Goal: Transaction & Acquisition: Purchase product/service

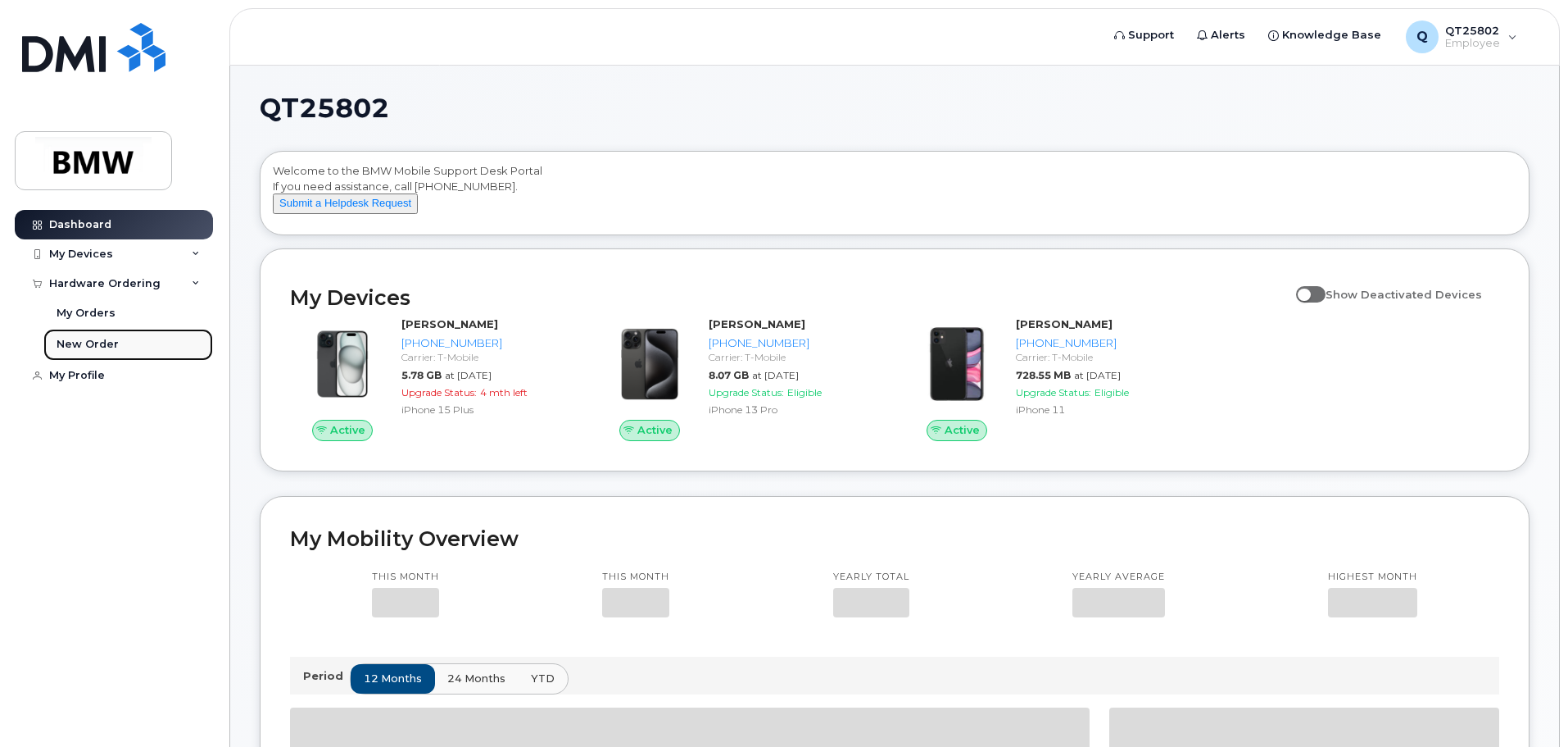
click at [78, 339] on div "New Order" at bounding box center [87, 344] width 62 height 15
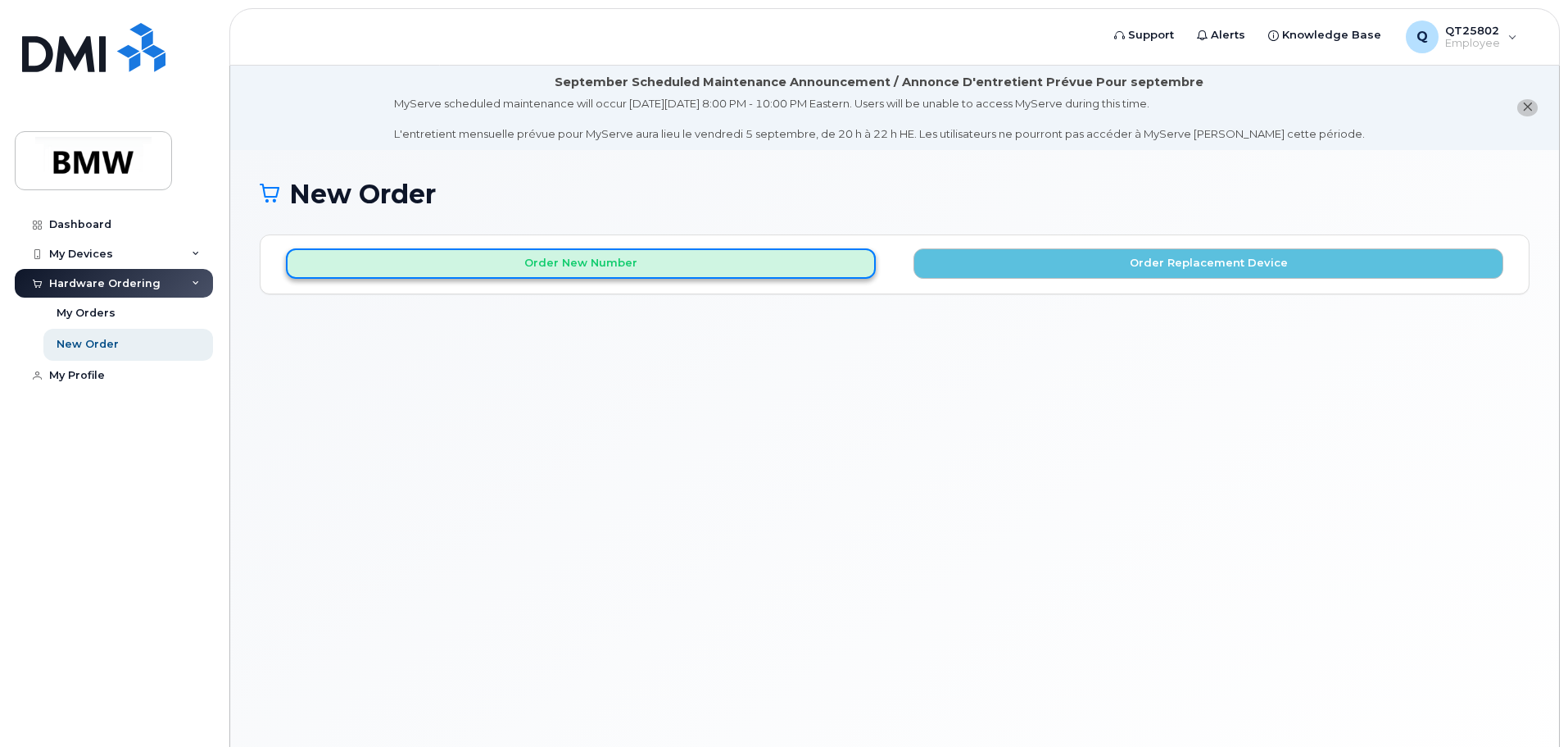
click at [515, 260] on button "Order New Number" at bounding box center [582, 263] width 590 height 30
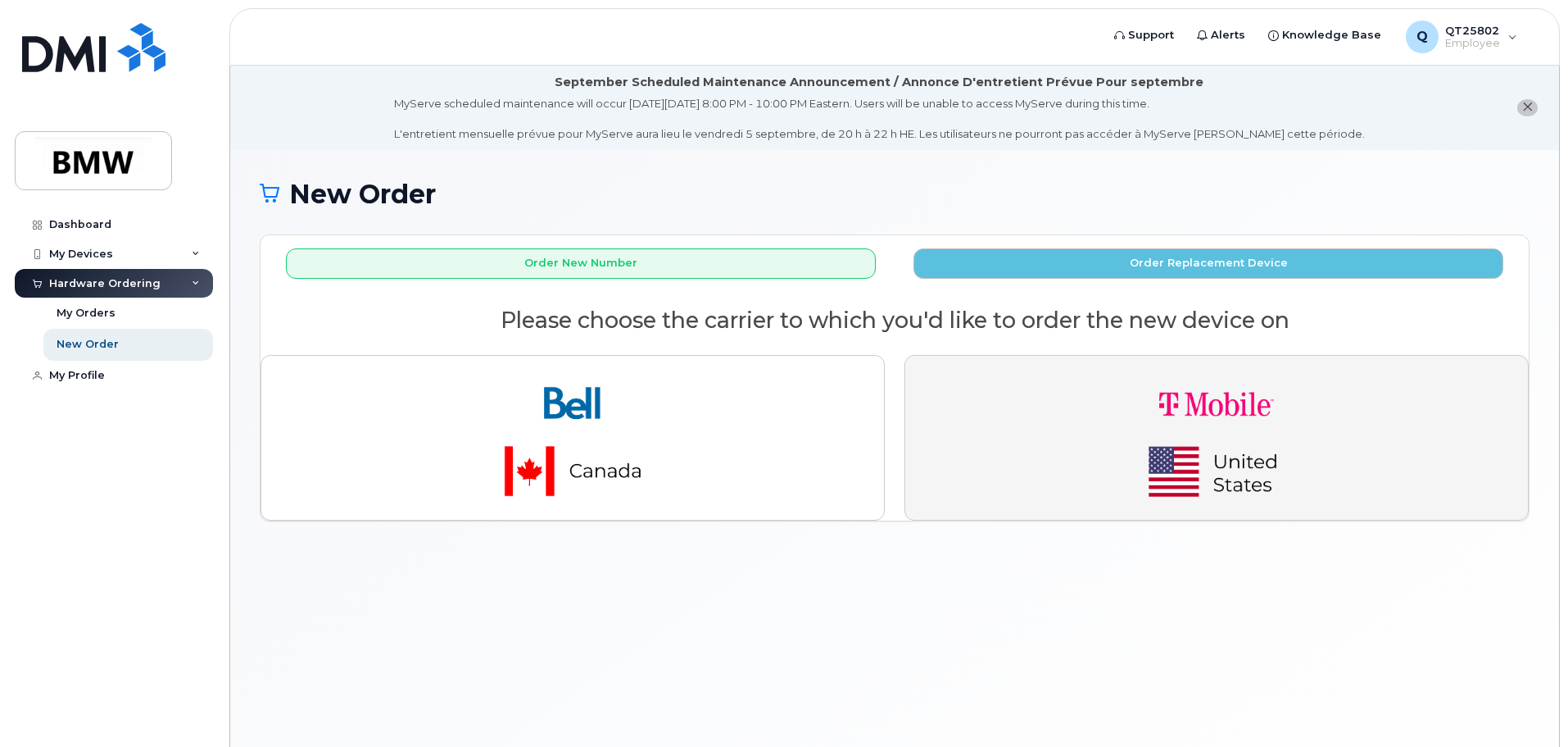
click at [1194, 454] on img "button" at bounding box center [1217, 438] width 229 height 138
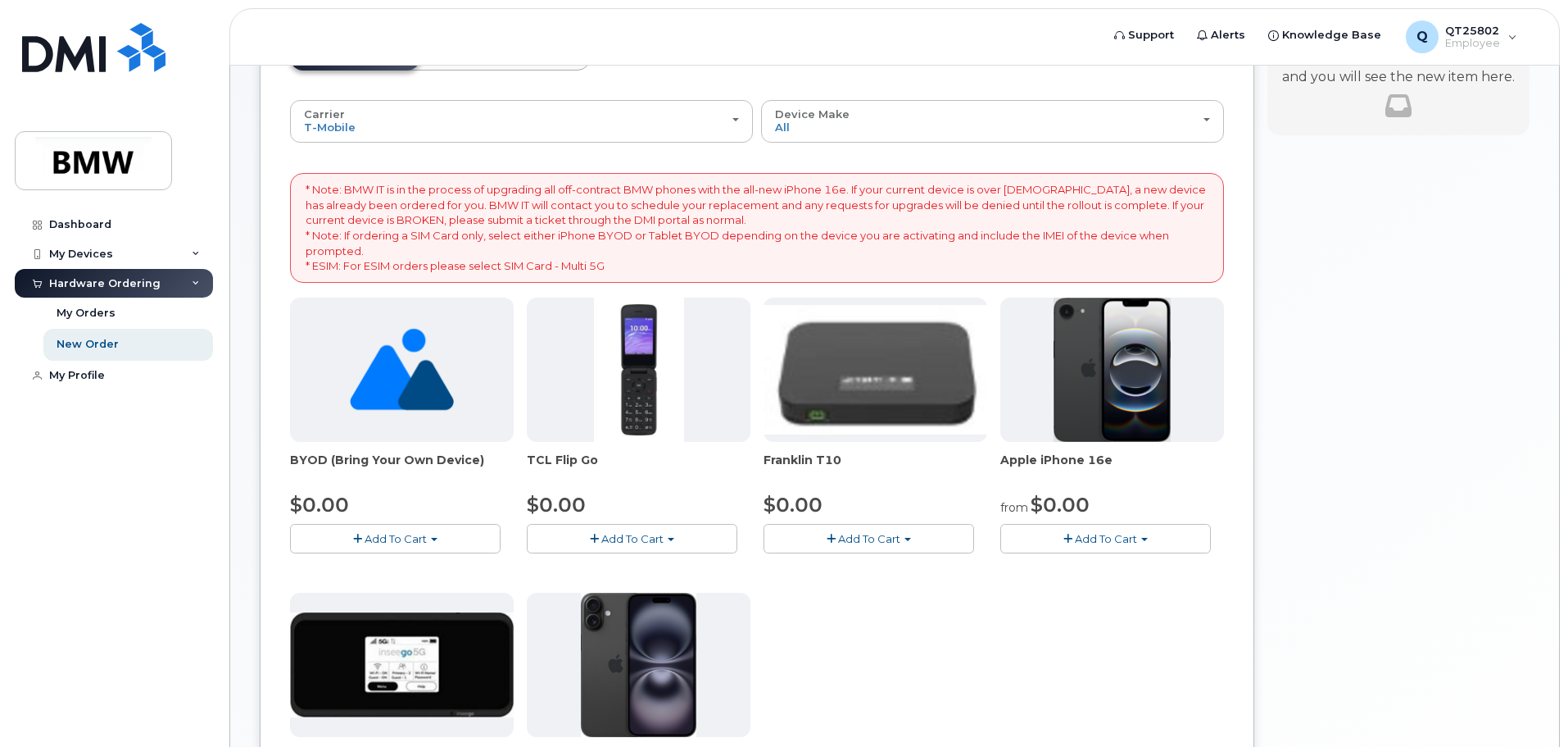
scroll to position [246, 0]
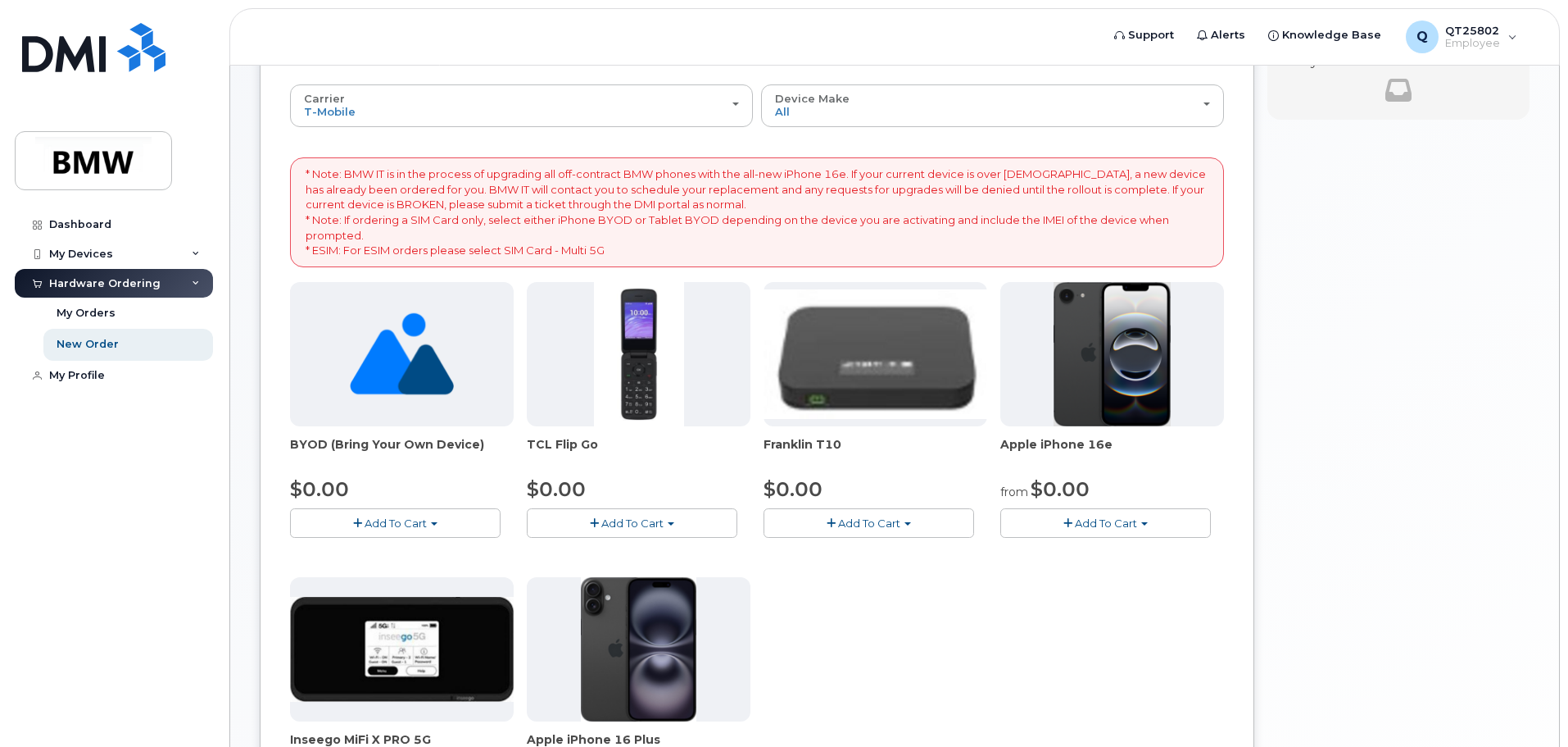
click at [1105, 522] on span "Add To Cart" at bounding box center [1106, 524] width 62 height 14
click at [1116, 552] on link "$0.00 - 30 Month Activation (128GB)" at bounding box center [1122, 554] width 236 height 20
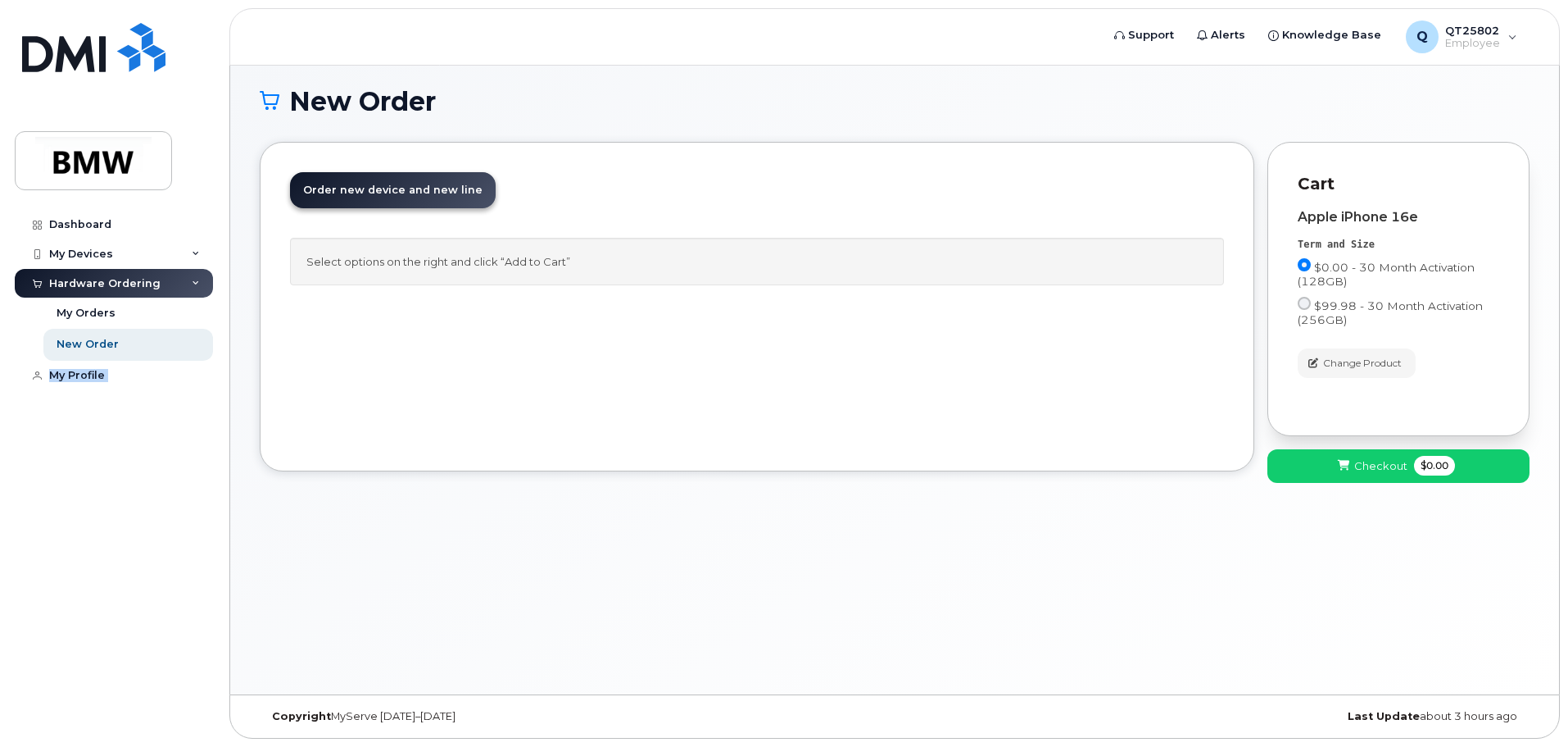
click at [1568, 0] on html "Support Alerts Knowledge Base Q QT25802 Employee English Français Sign out Dash…" at bounding box center [784, 327] width 1568 height 839
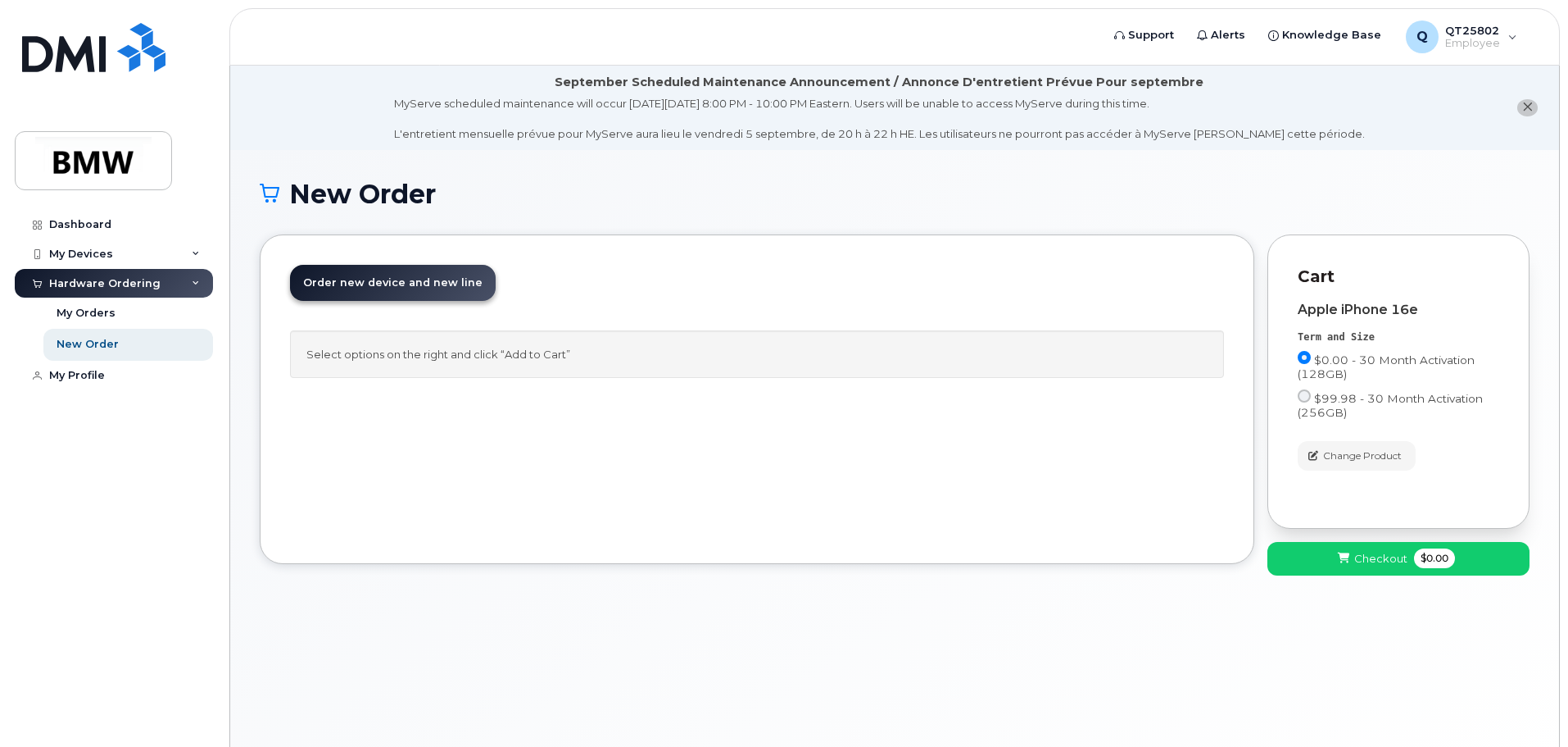
click at [888, 331] on div "Select options on the right and click “Add to Cart”" at bounding box center [757, 355] width 934 height 49
click at [1377, 560] on span "Checkout" at bounding box center [1381, 559] width 53 height 16
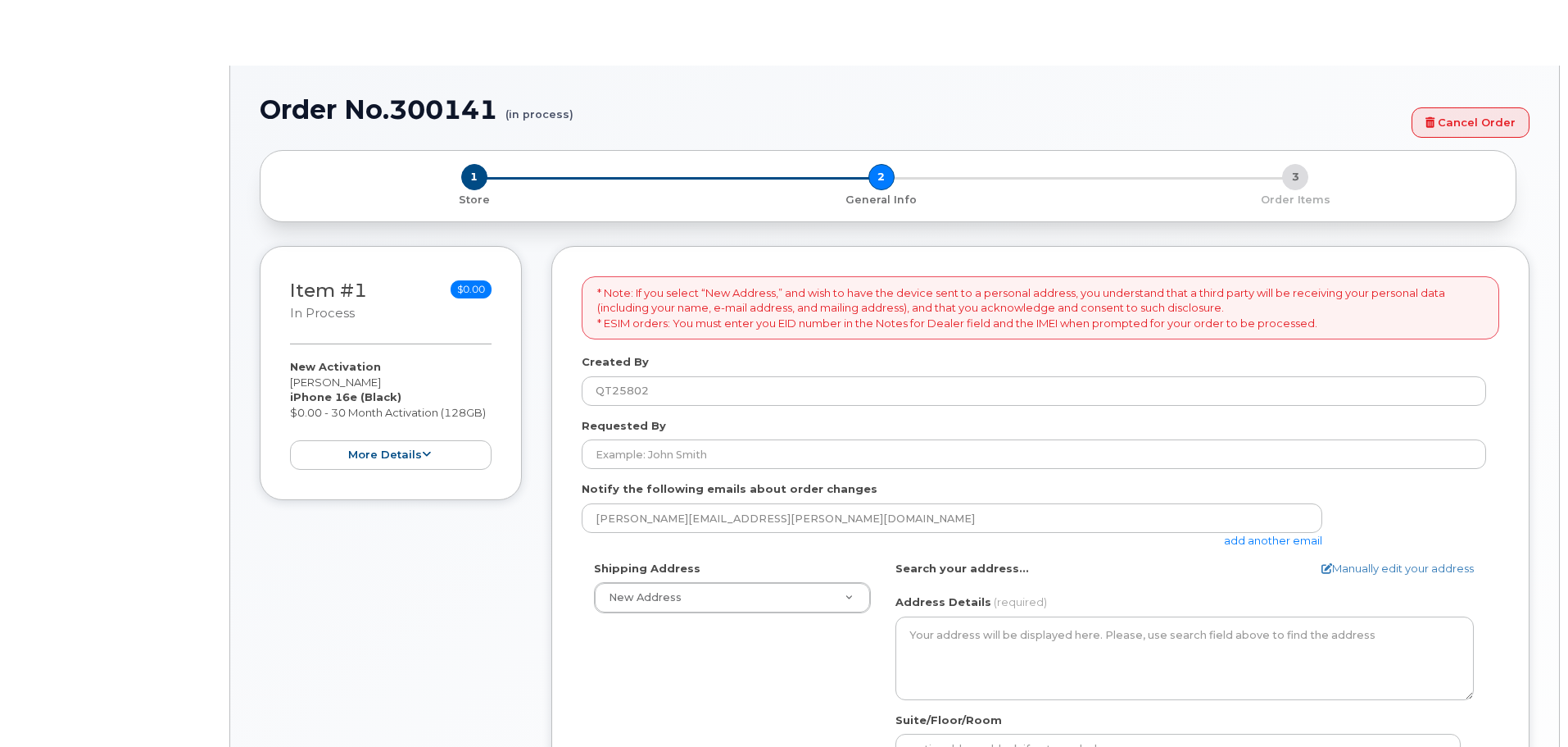
select select
click at [631, 460] on form "* Note: If you select “New Address,” and wish to have the device sent to a pers…" at bounding box center [1040, 655] width 917 height 758
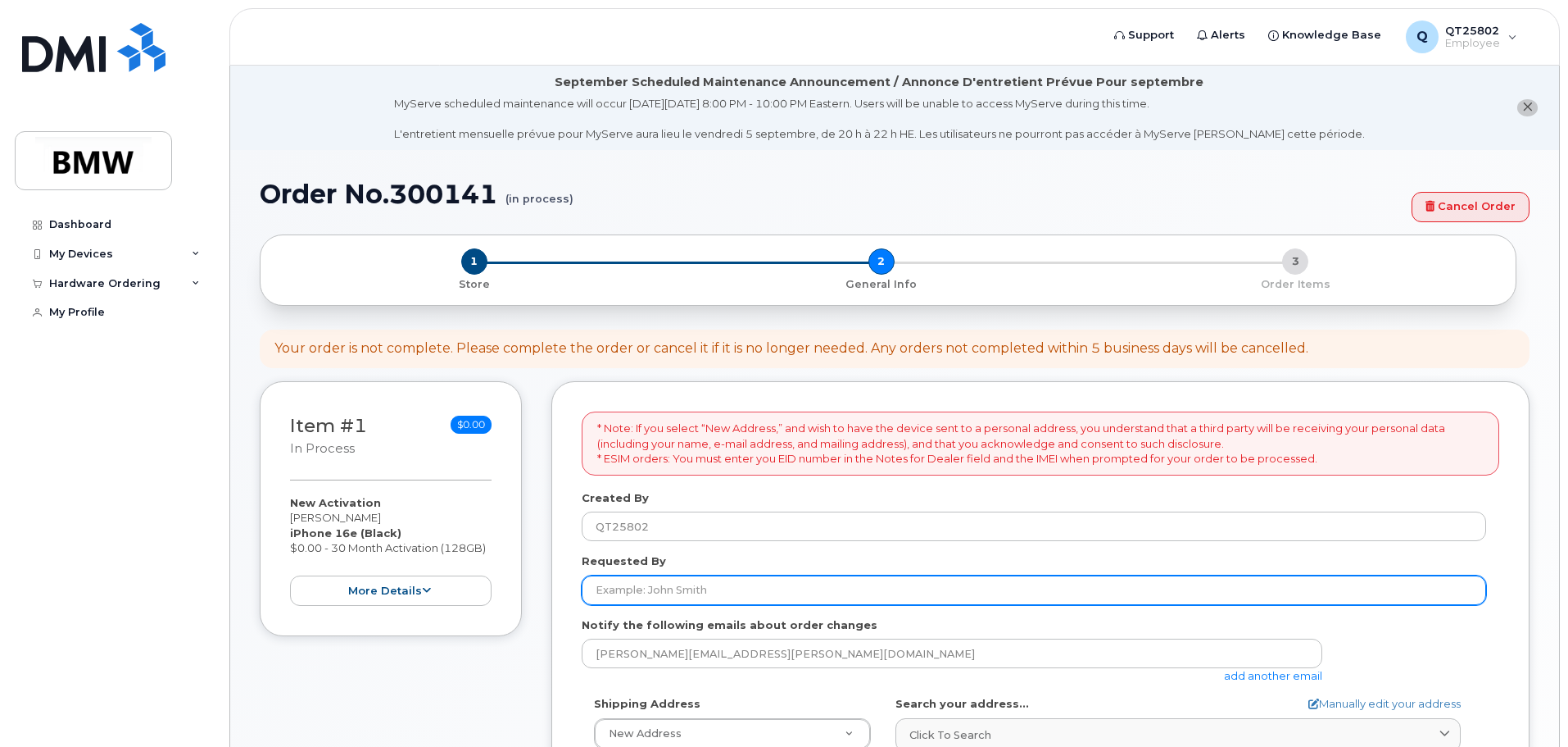
click at [609, 593] on input "Requested By" at bounding box center [1034, 590] width 905 height 29
click at [679, 585] on input "Per Blohm" at bounding box center [1034, 590] width 905 height 29
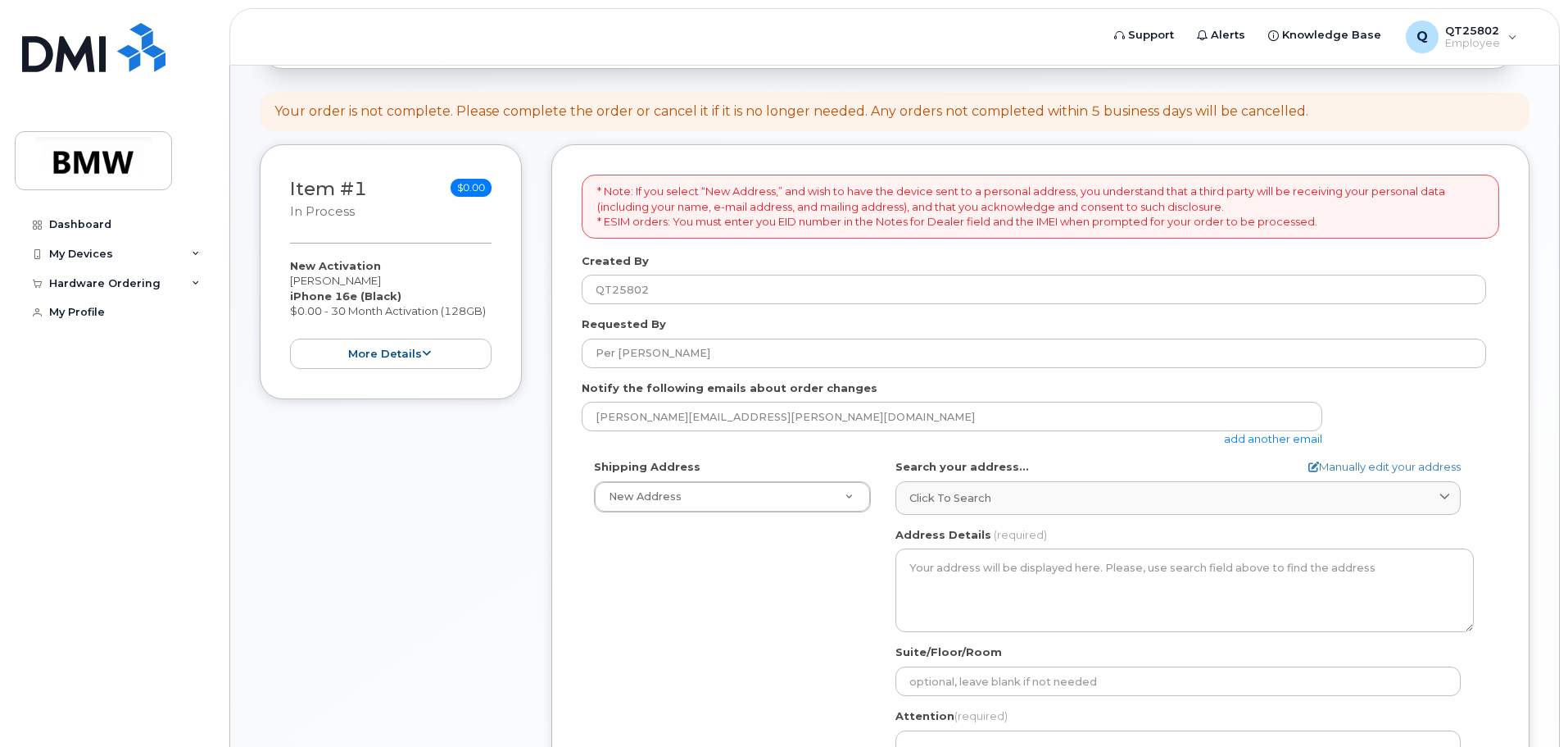
scroll to position [328, 0]
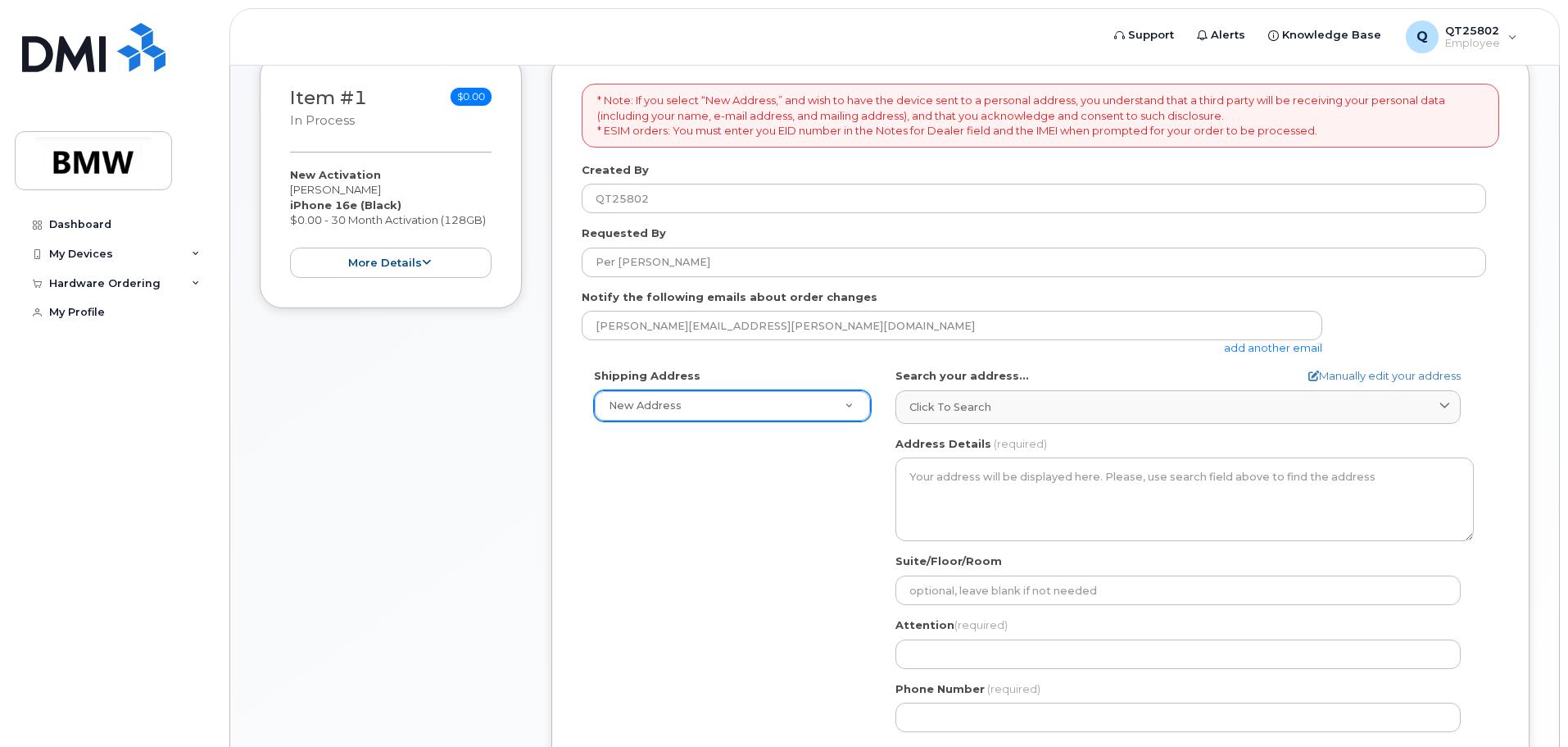
type input "Per Blohm"
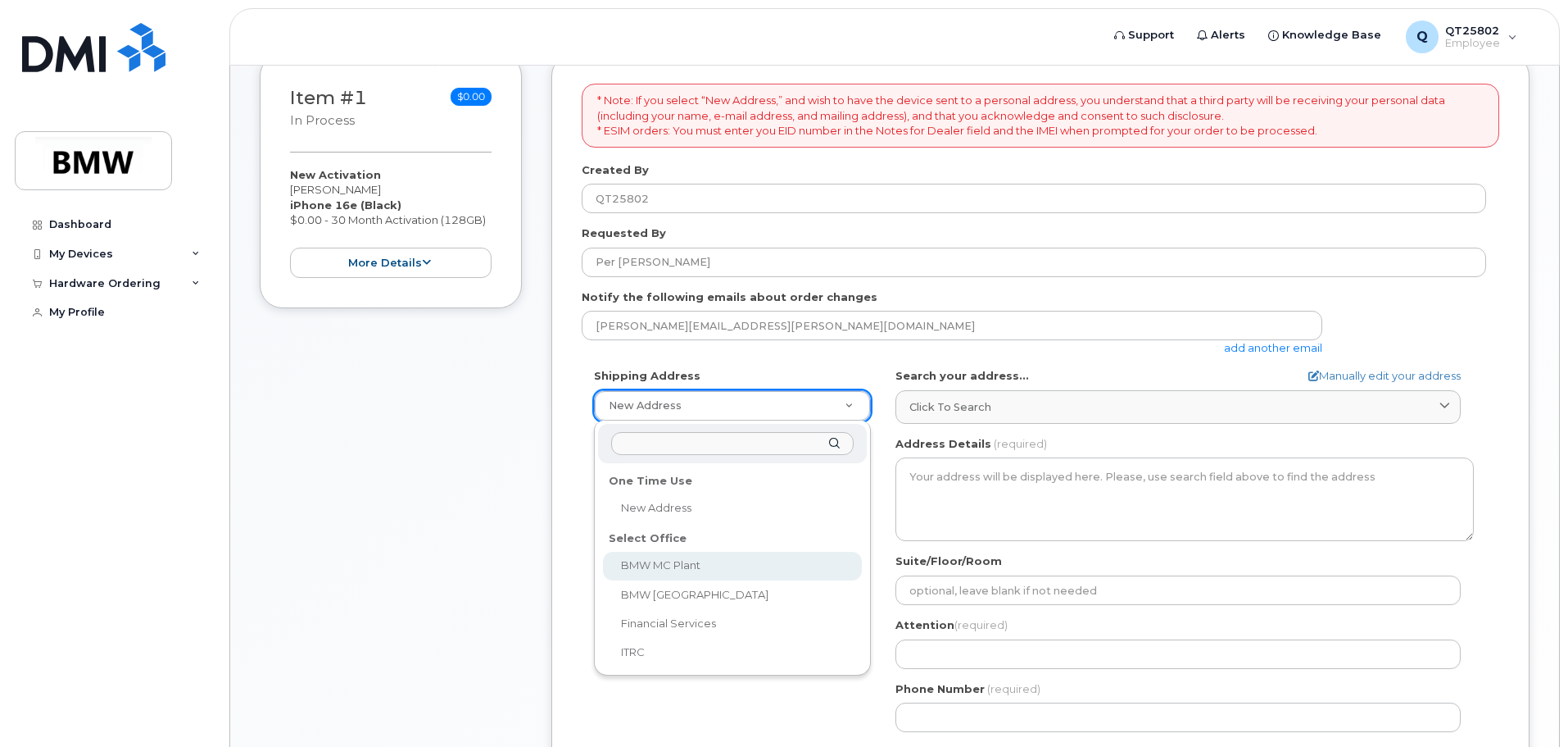
select select
type textarea "1400 Highway 101 S GREER SC 29651-6731 UNITED STATES Greer South Carolina 29651…"
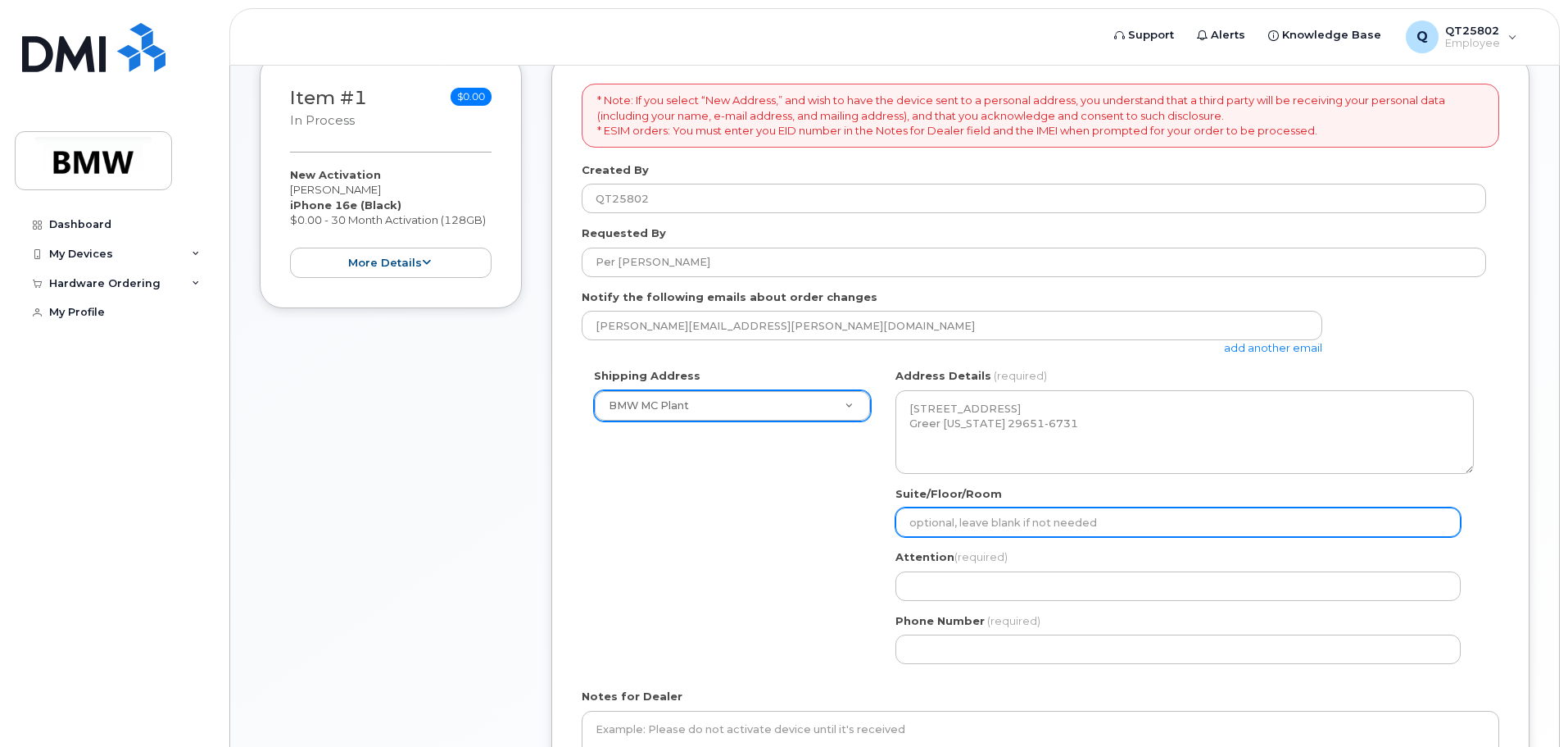
click at [932, 519] on input "Suite/Floor/Room" at bounding box center [1178, 522] width 565 height 29
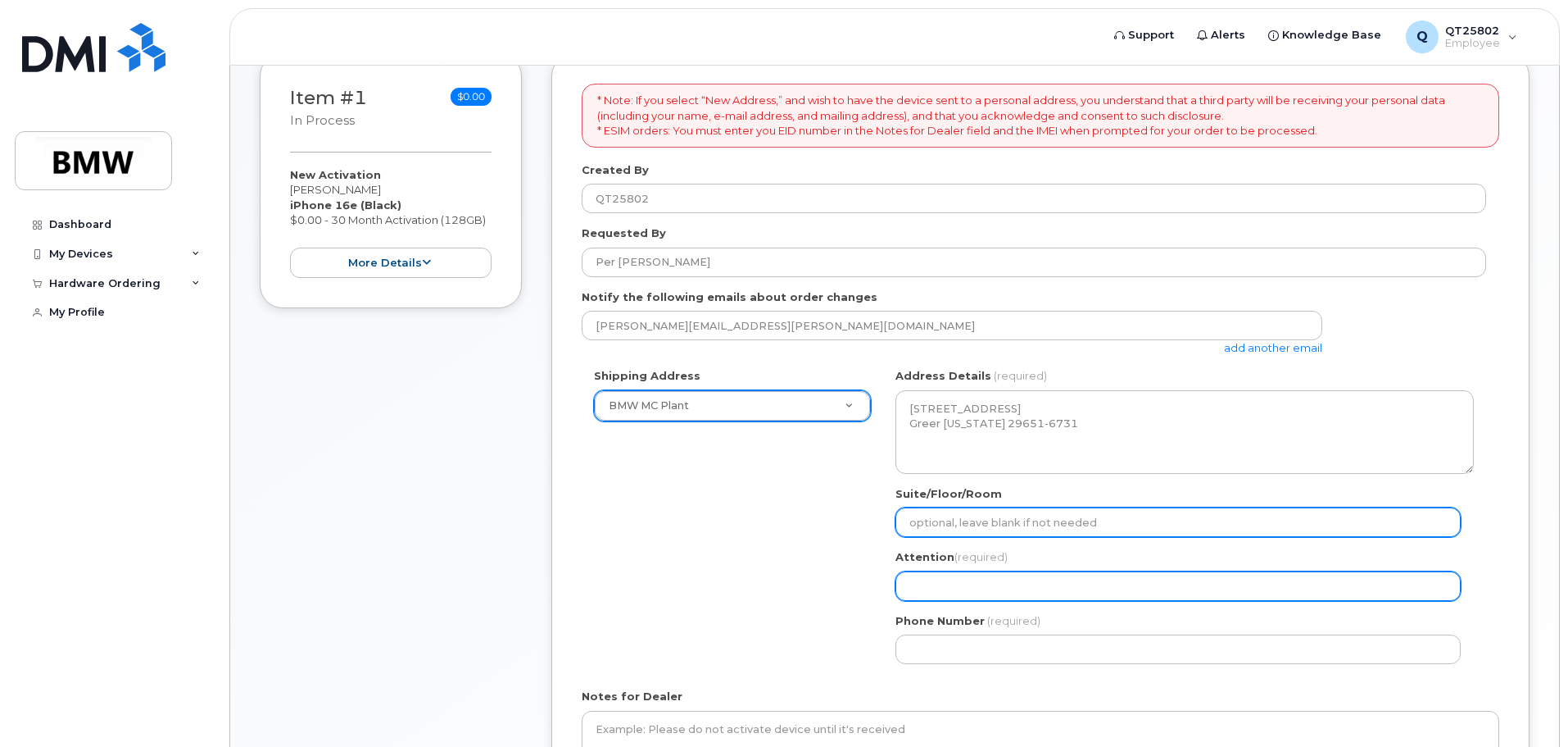
type input "VP Row"
select select
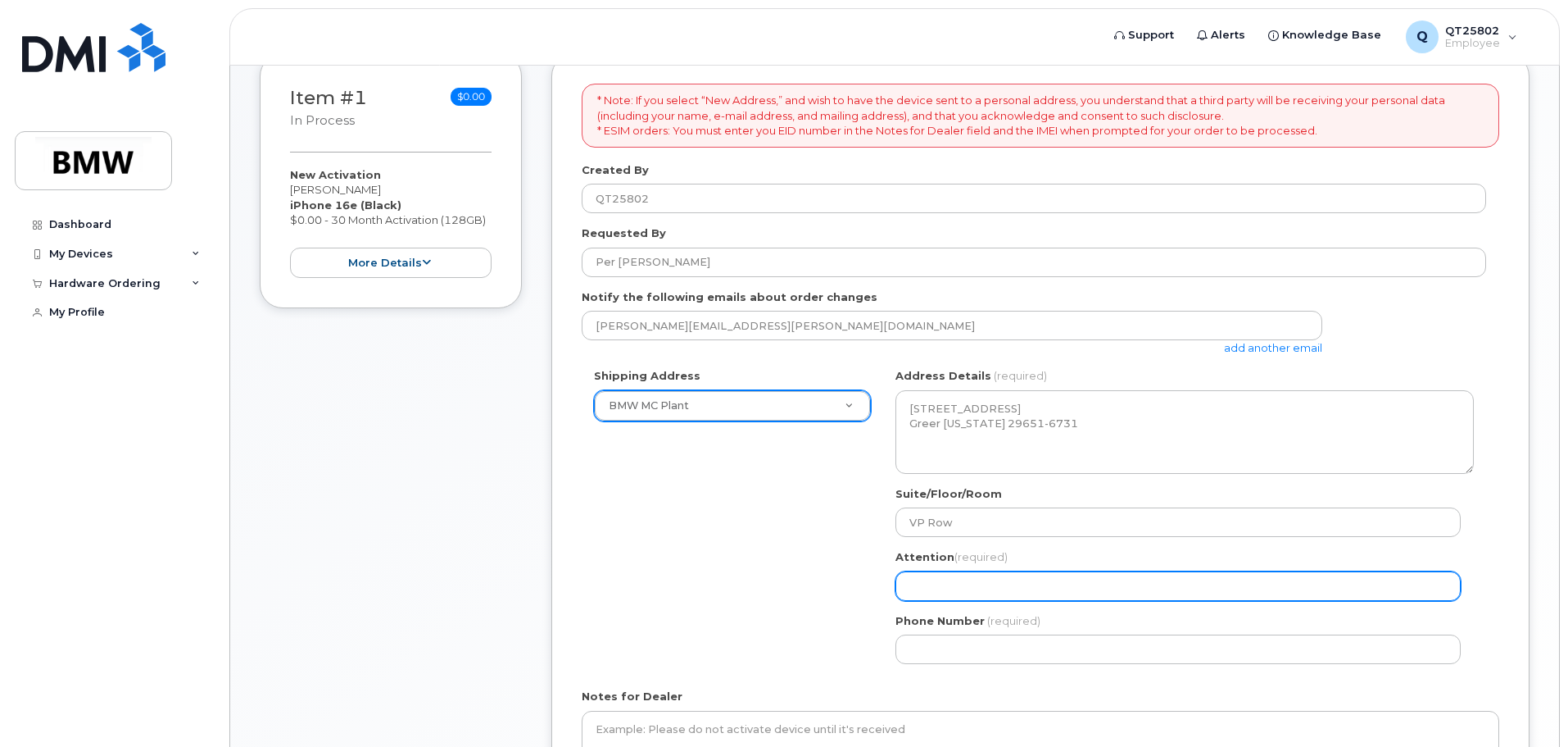
click at [943, 592] on input "Attention (required)" at bounding box center [1178, 586] width 565 height 29
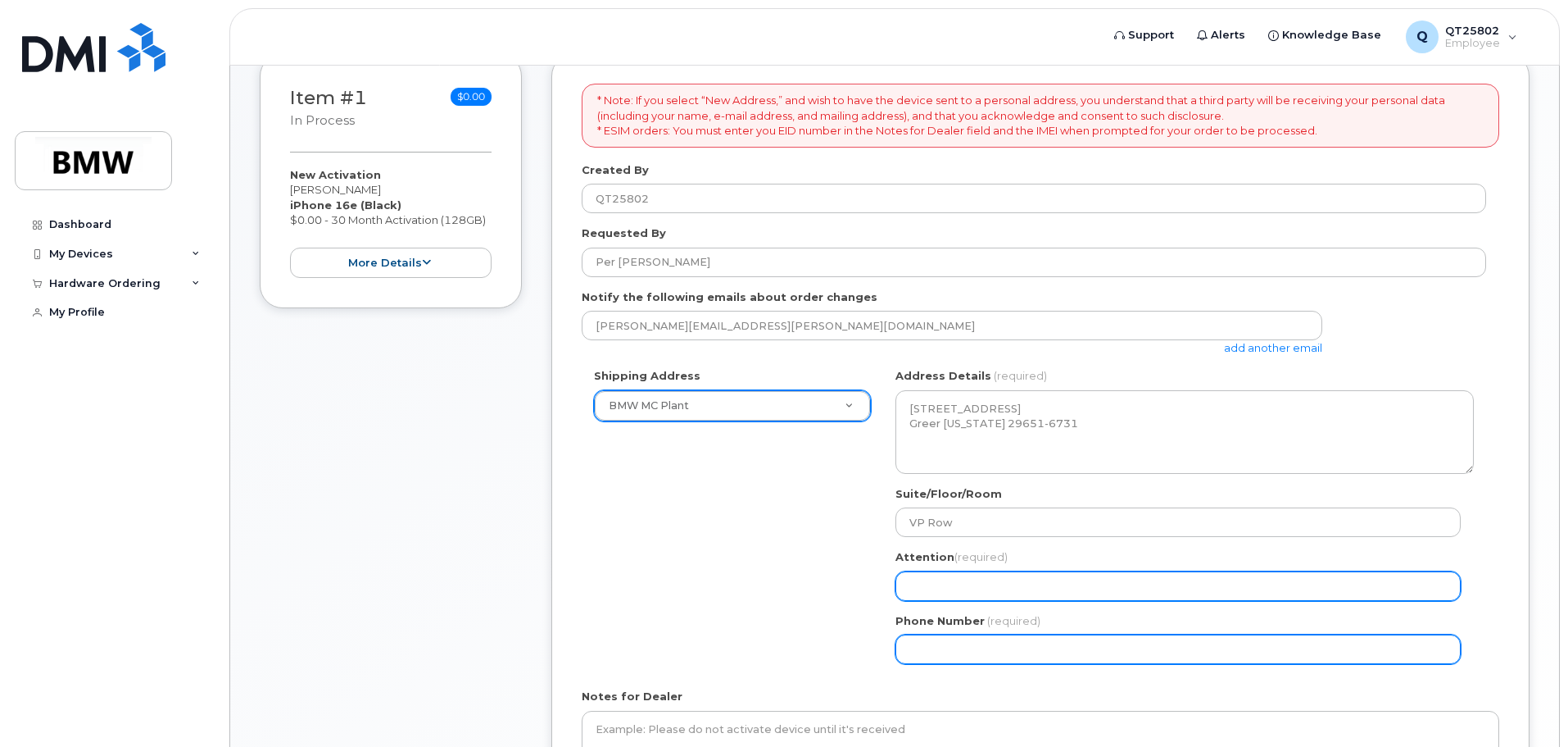
type input "Nancy Tran"
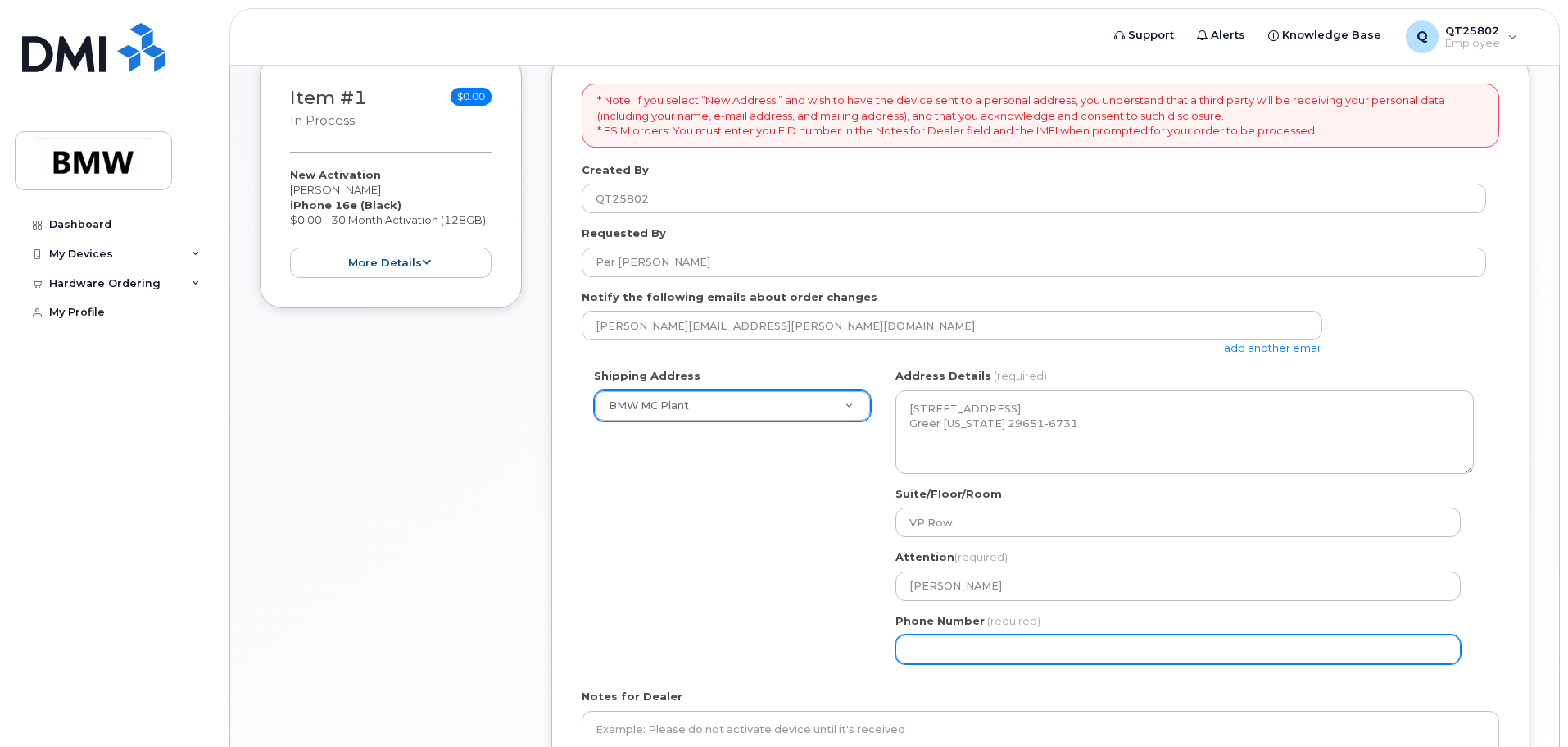
click at [936, 648] on input "Phone Number" at bounding box center [1178, 649] width 565 height 29
select select
type input "864275248"
select select
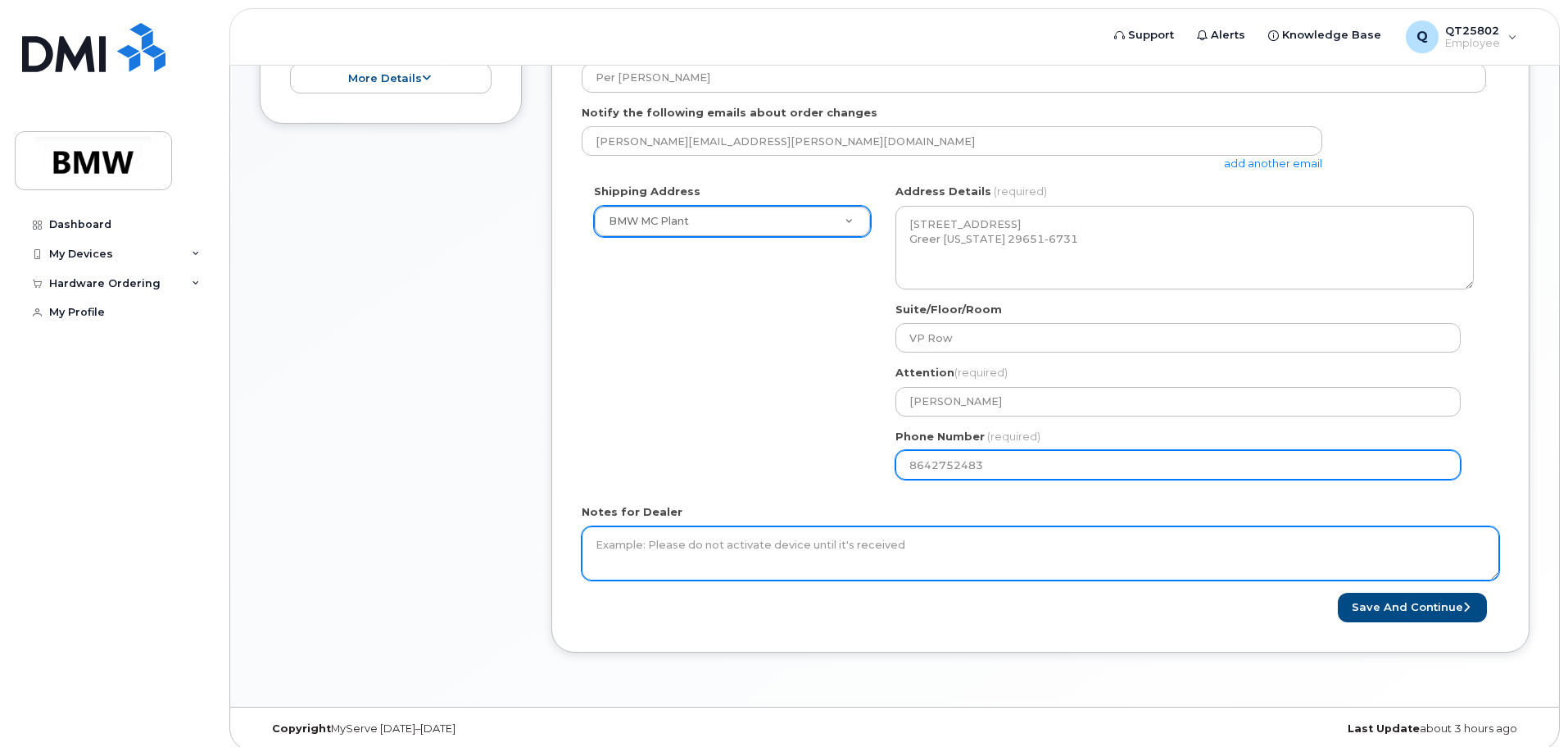
scroll to position [525, 0]
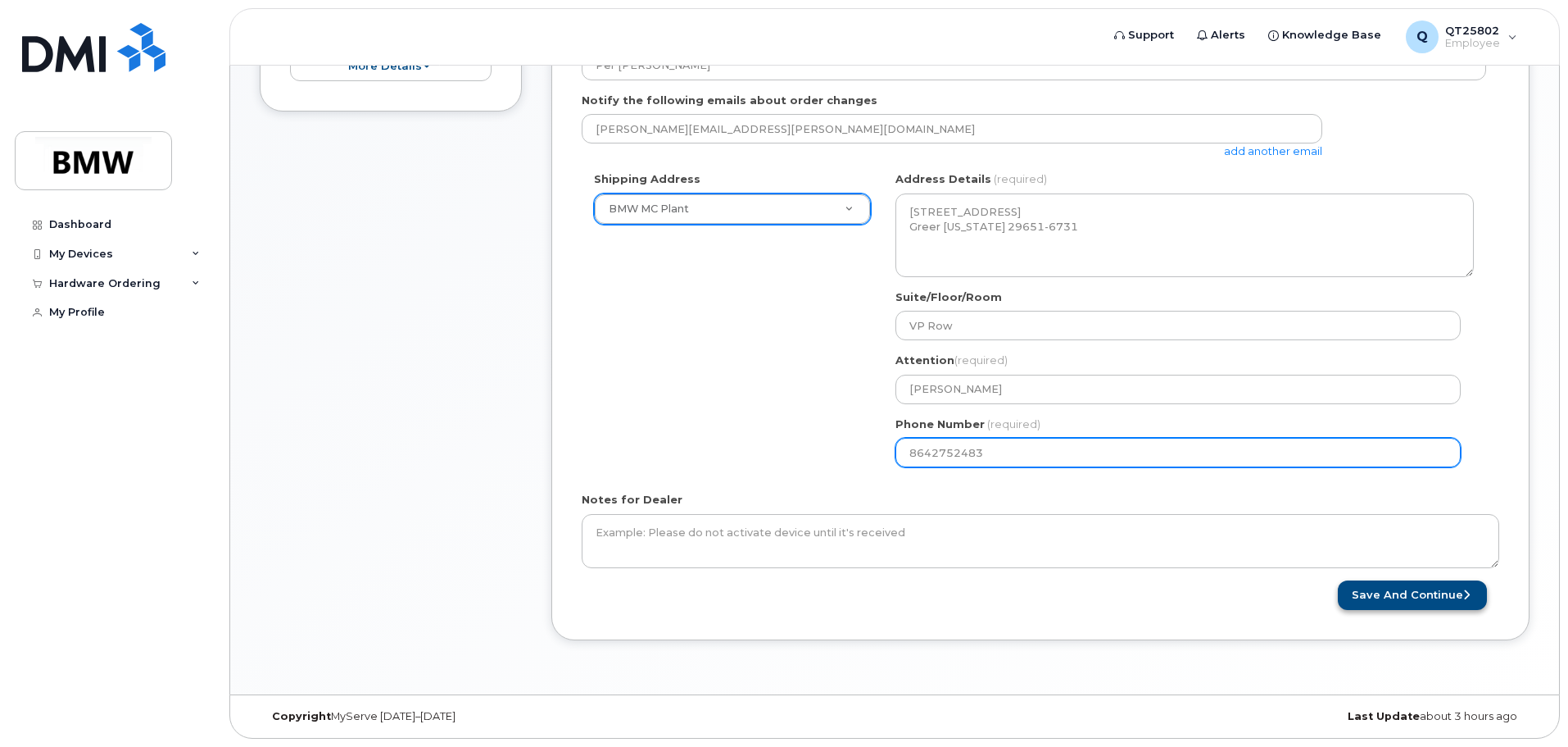
type input "8642752483"
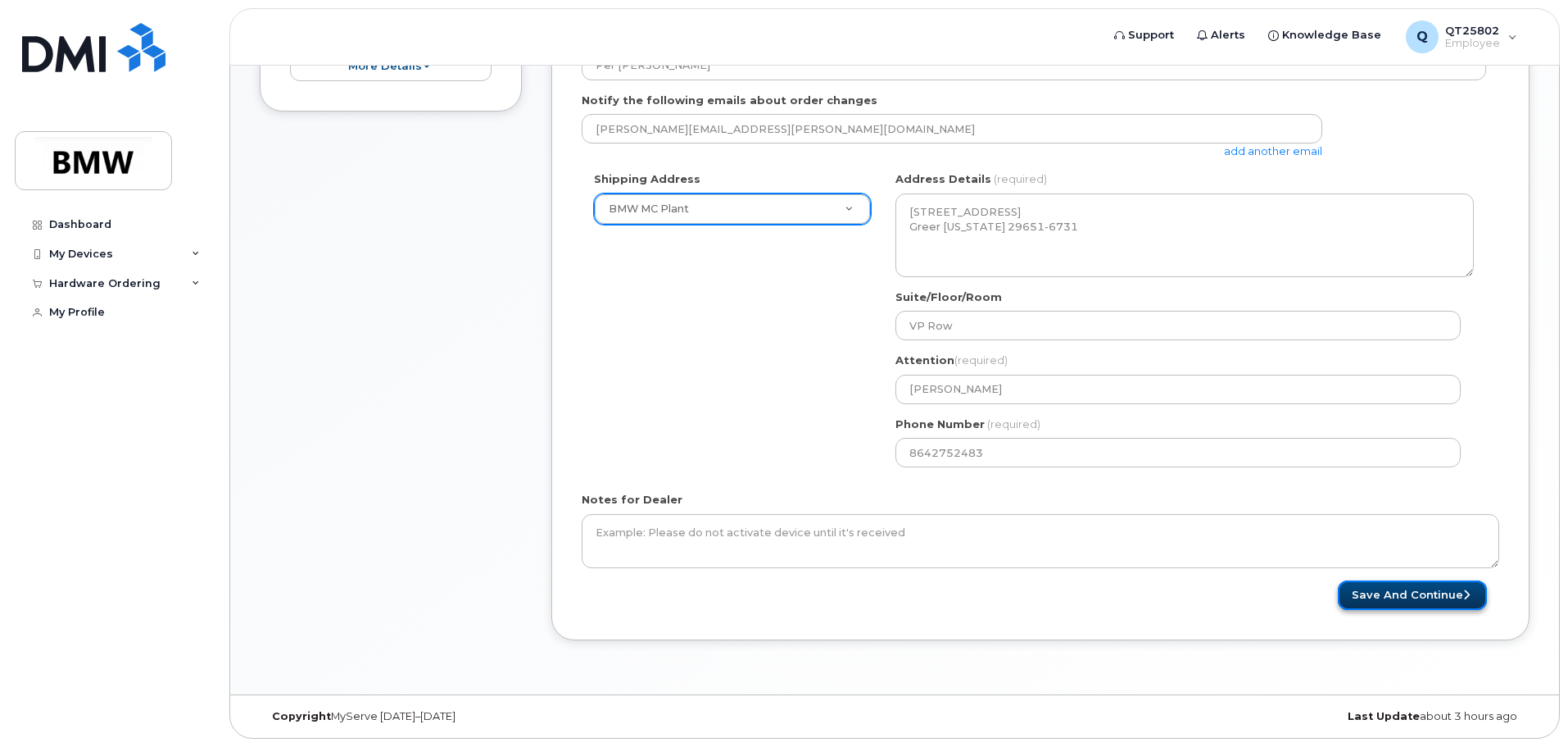
click at [1388, 591] on button "Save and Continue" at bounding box center [1413, 595] width 150 height 30
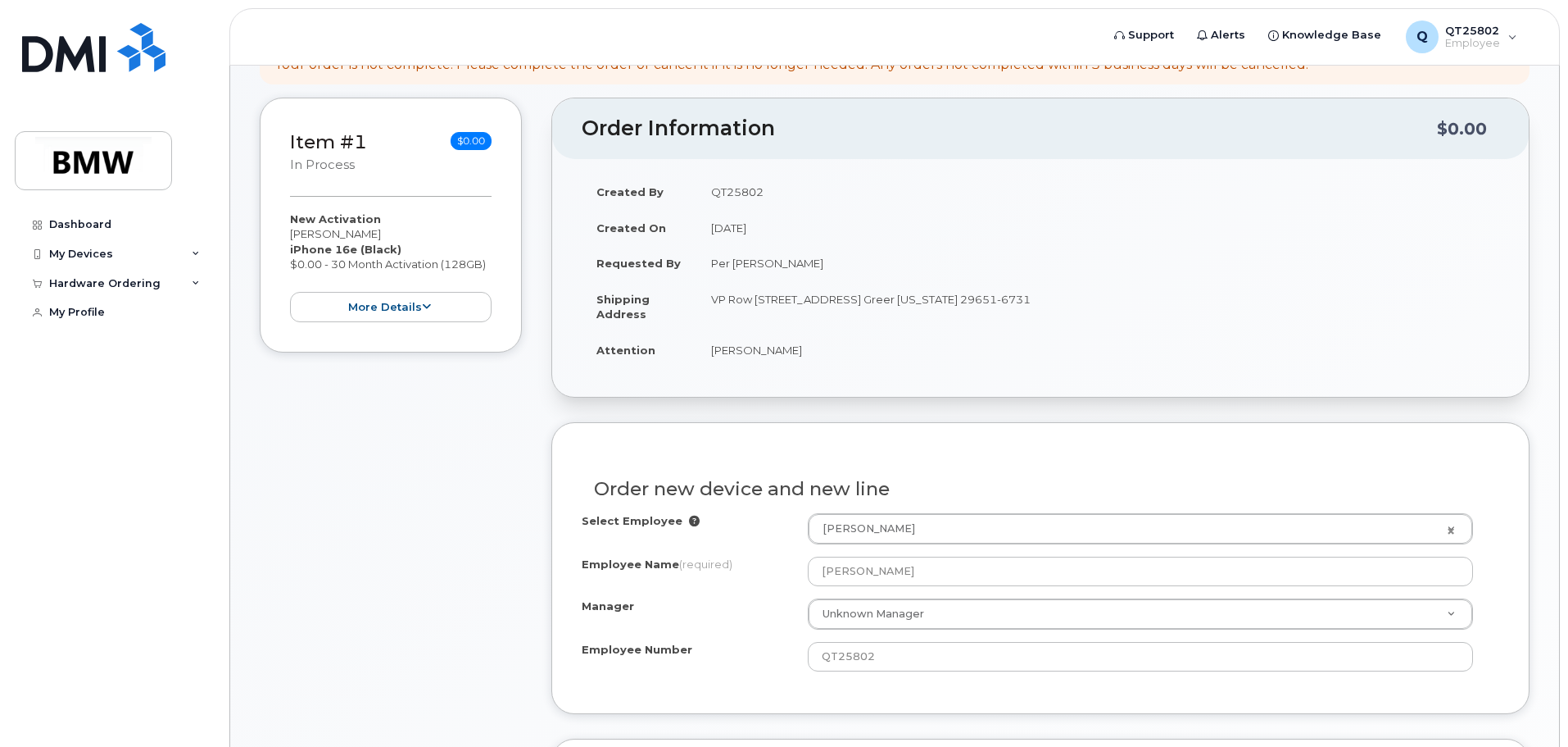
scroll to position [328, 0]
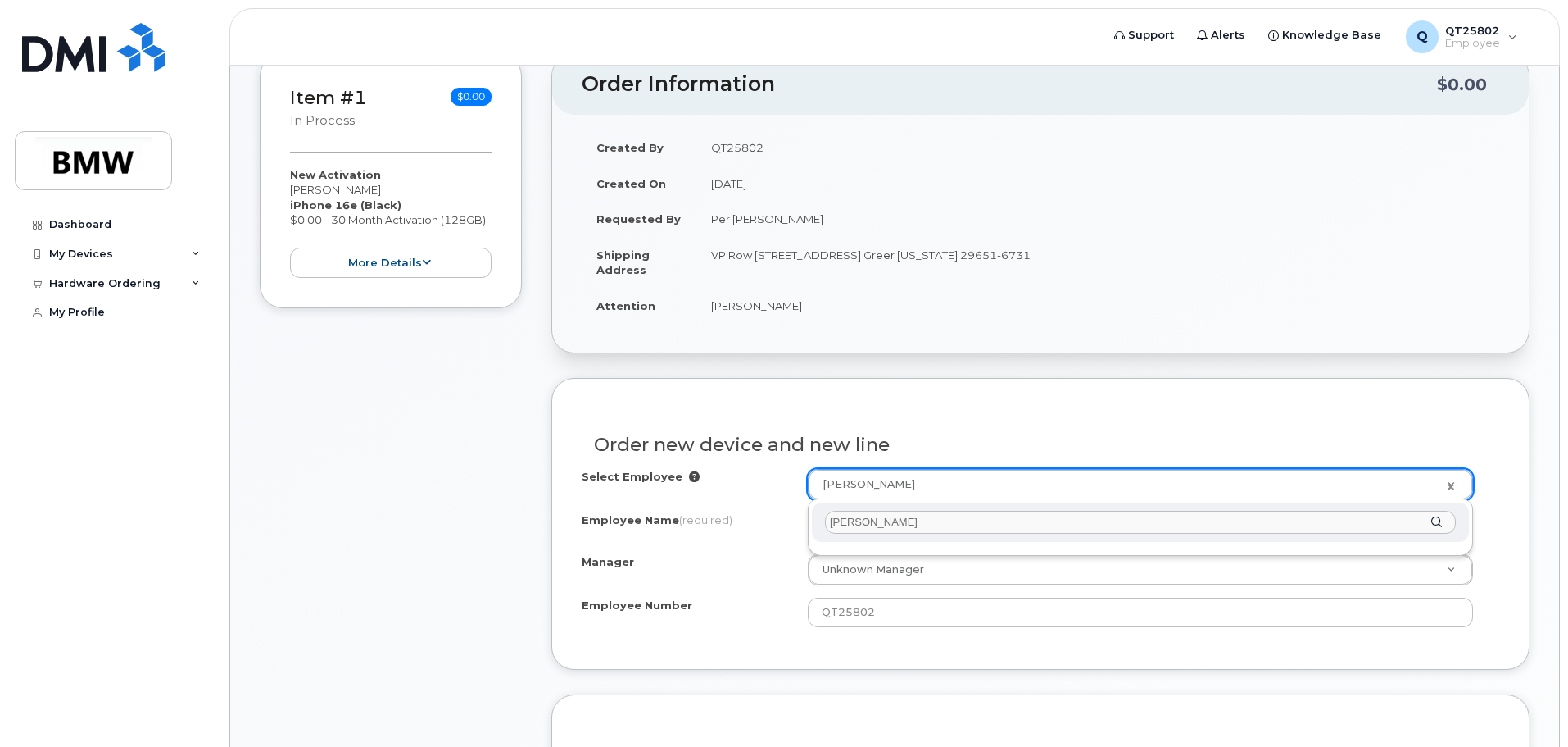
drag, startPoint x: 868, startPoint y: 518, endPoint x: 878, endPoint y: 519, distance: 10.0
click at [869, 518] on input "Andreas Sieber" at bounding box center [1141, 523] width 631 height 23
click at [876, 521] on input "Andreas Sieber" at bounding box center [1141, 523] width 631 height 23
click at [890, 520] on input "Sieber" at bounding box center [1141, 523] width 631 height 23
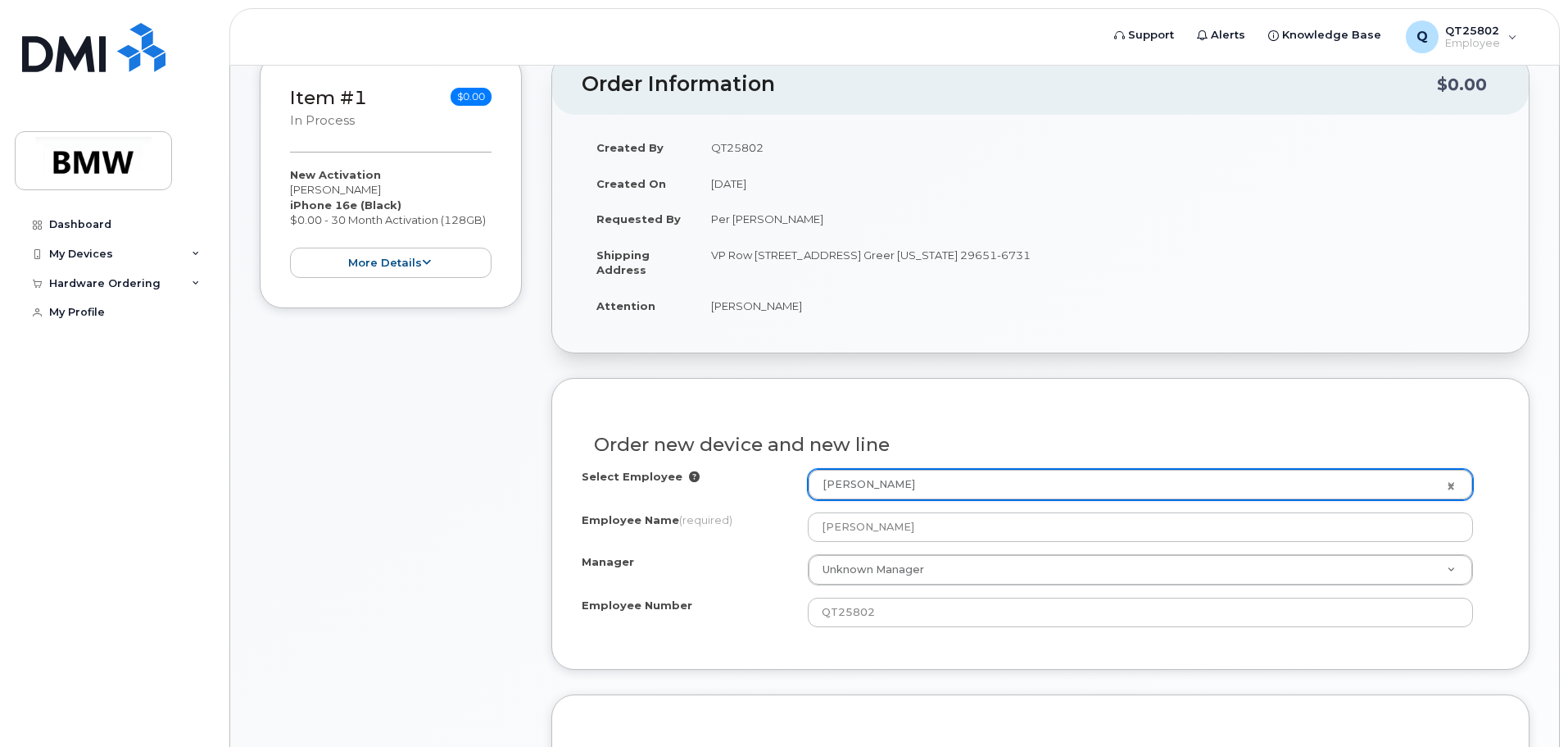
drag, startPoint x: 938, startPoint y: 560, endPoint x: 977, endPoint y: 586, distance: 46.9
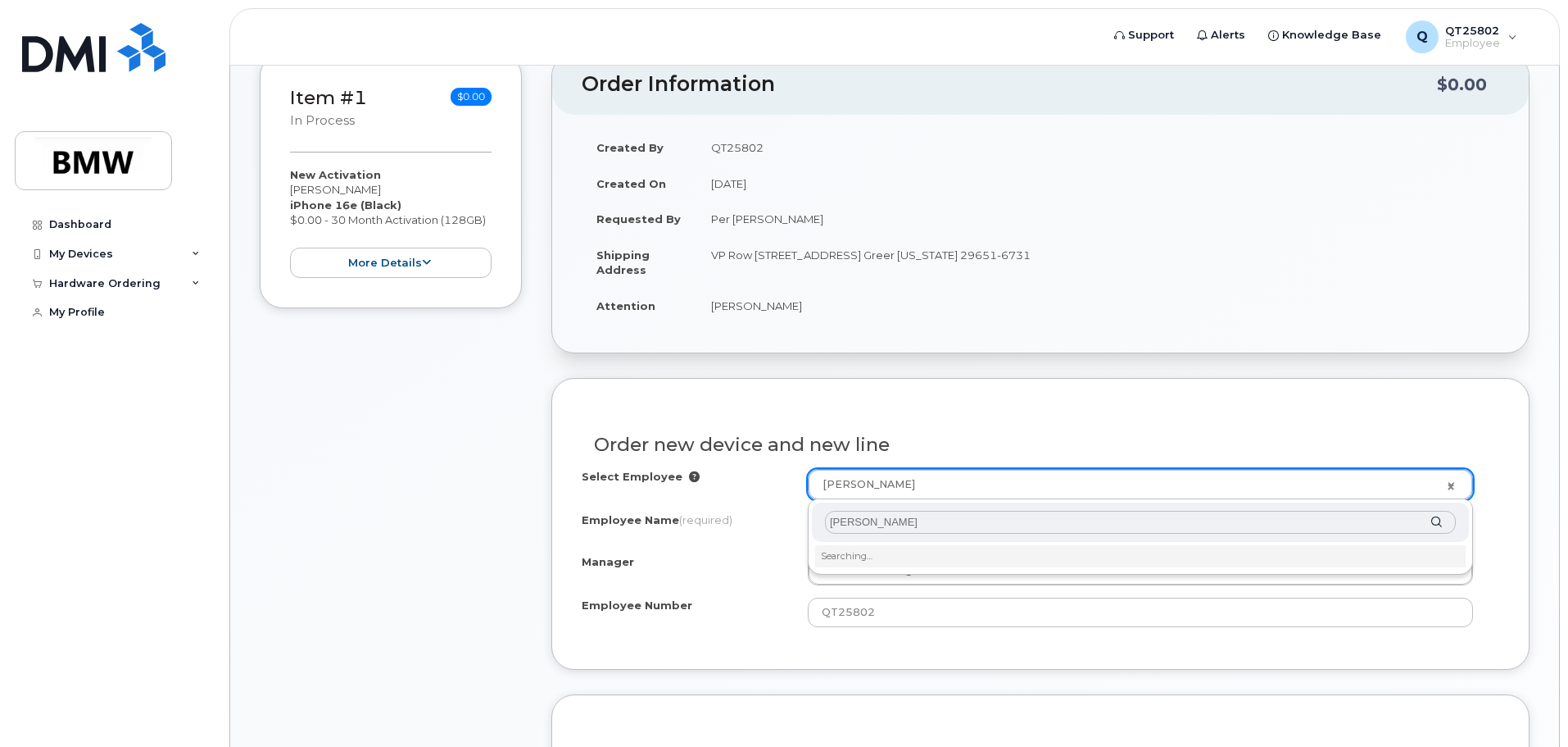
type input "sieber"
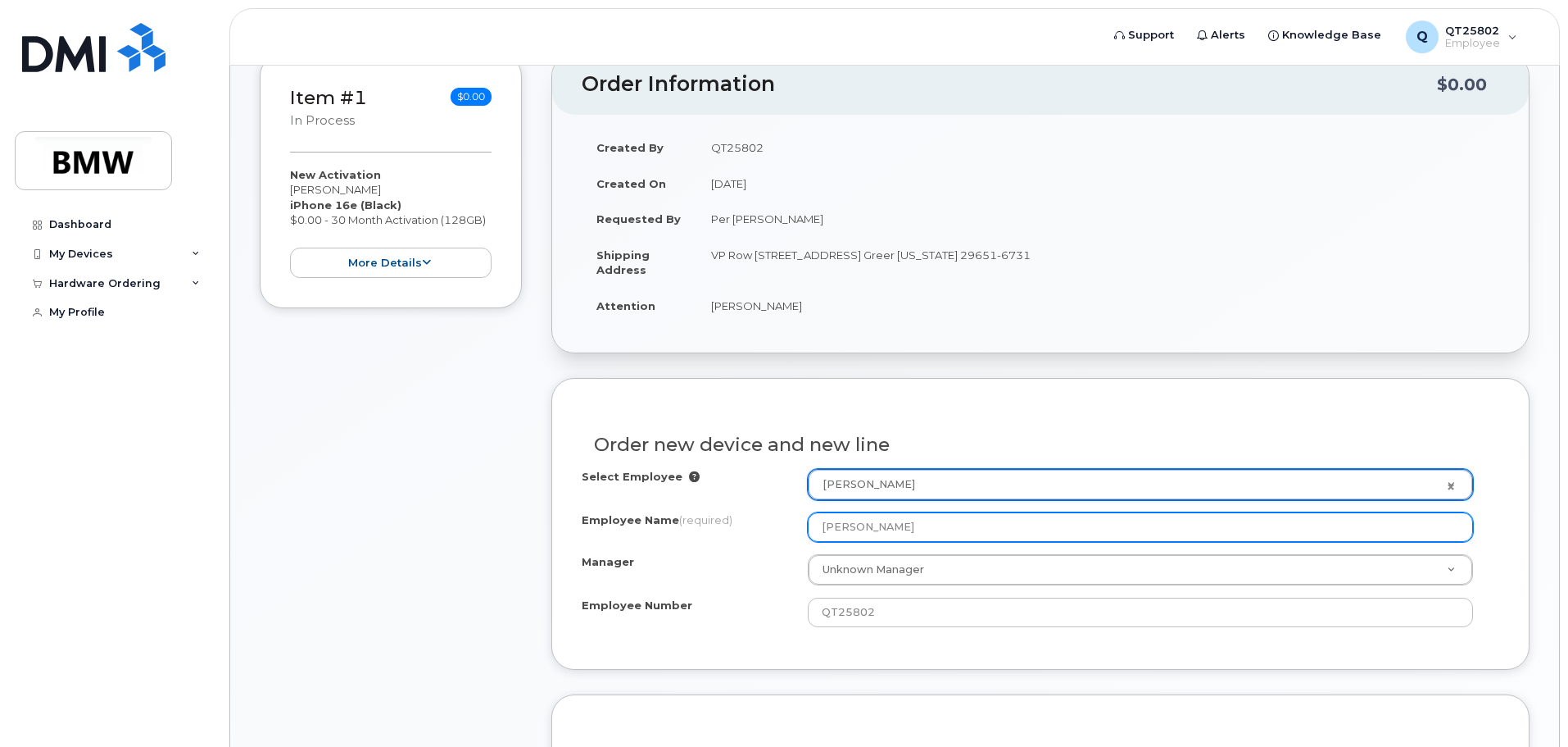
click at [845, 524] on input "Nancy Tran" at bounding box center [1140, 526] width 665 height 29
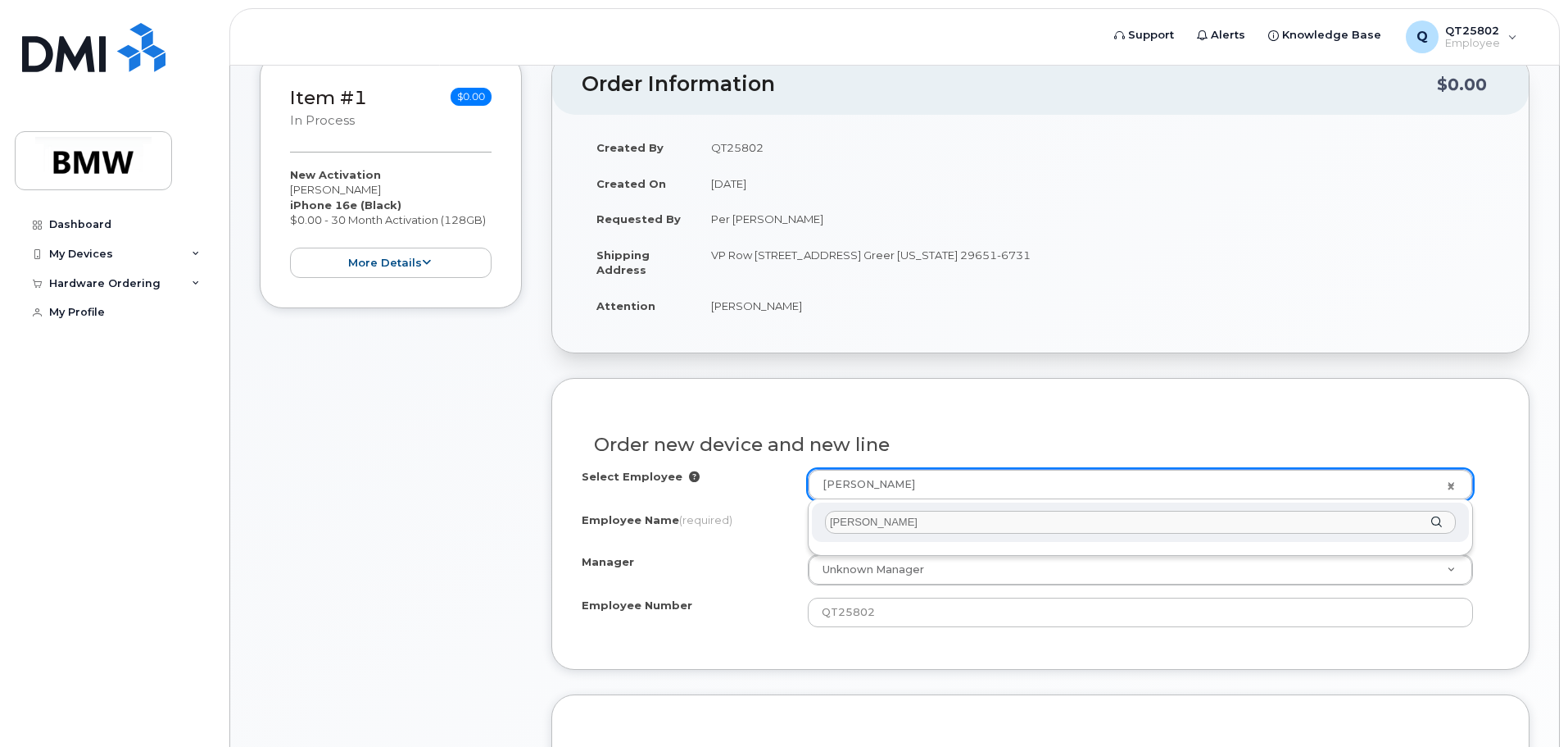
type input "seiber"
drag, startPoint x: 834, startPoint y: 516, endPoint x: 717, endPoint y: 512, distance: 117.1
click at [717, 512] on body "Support Alerts Knowledge Base Q QT25802 Employee English Français Sign out Dash…" at bounding box center [784, 640] width 1568 height 1938
